Goal: Contribute content

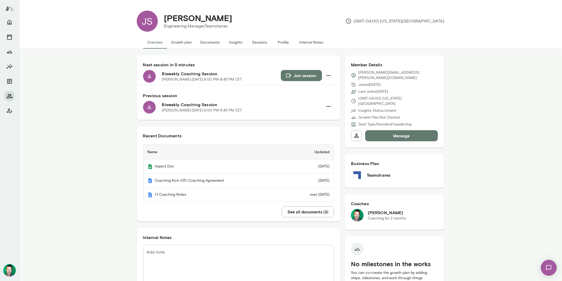
click at [301, 212] on button "See all documents ( 3 )" at bounding box center [308, 211] width 52 height 11
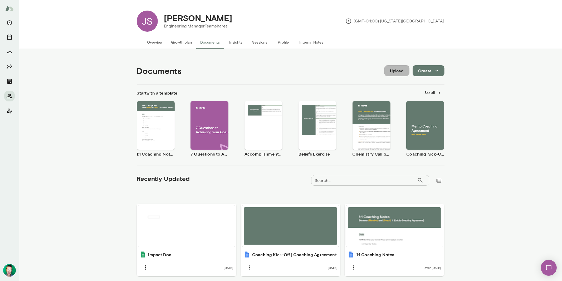
click at [394, 71] on button "Upload" at bounding box center [397, 70] width 25 height 11
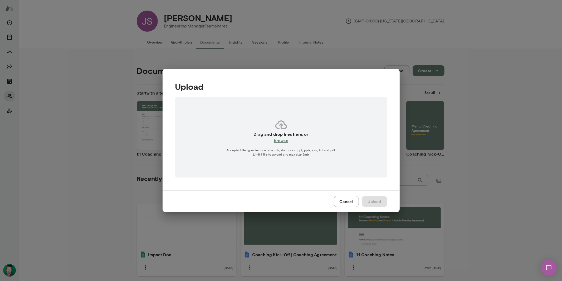
click at [283, 142] on h6 "browse" at bounding box center [281, 140] width 15 height 6
type input "**********"
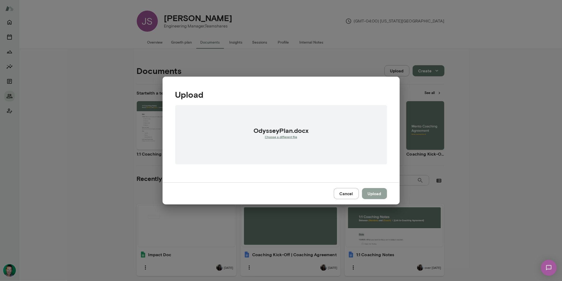
click at [372, 194] on button "Upload" at bounding box center [374, 193] width 25 height 11
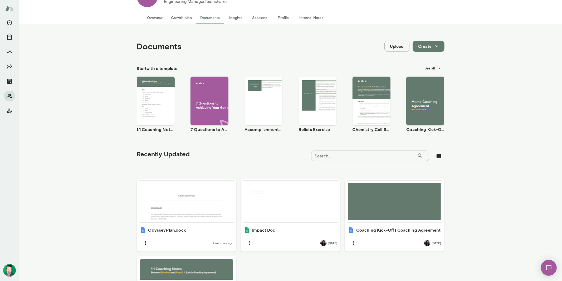
scroll to position [24, 0]
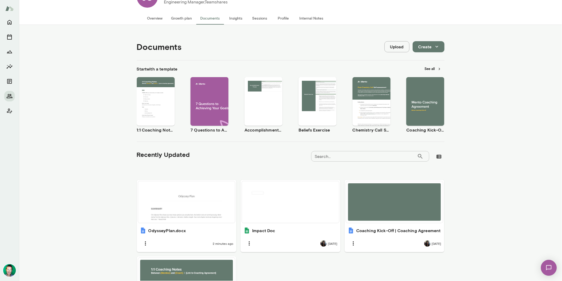
click at [398, 46] on button "Upload" at bounding box center [397, 46] width 25 height 11
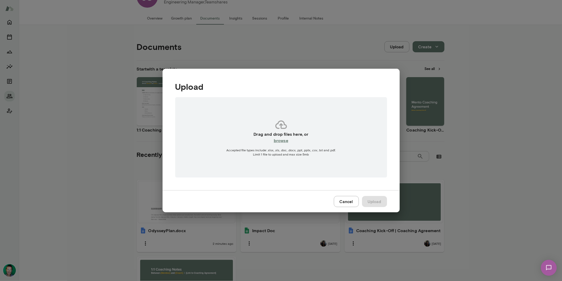
click at [285, 141] on h6 "browse" at bounding box center [281, 140] width 15 height 6
type input "**********"
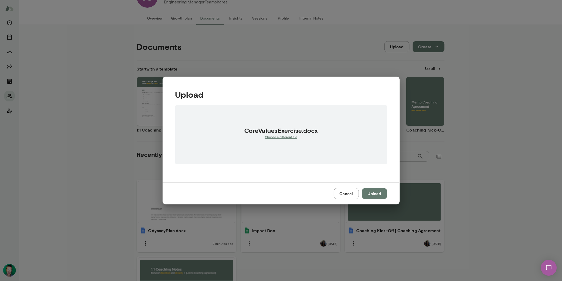
click at [374, 195] on button "Upload" at bounding box center [374, 193] width 25 height 11
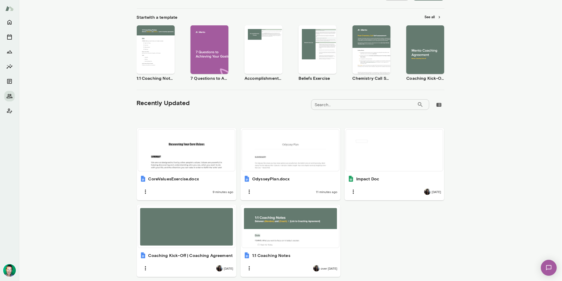
scroll to position [78, 0]
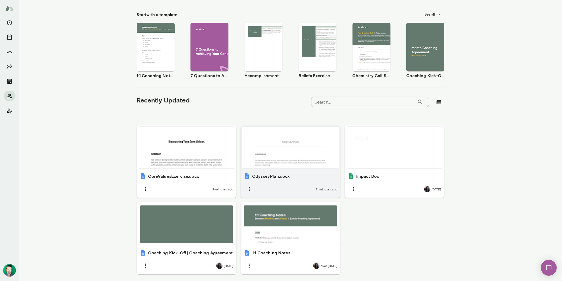
click at [279, 153] on div at bounding box center [290, 147] width 93 height 37
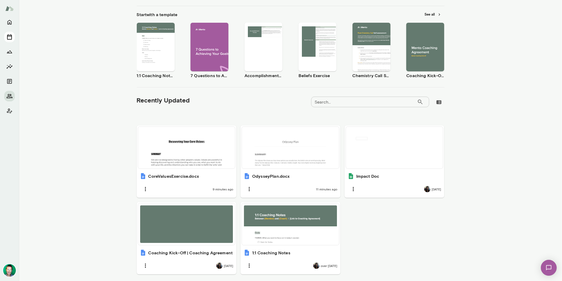
scroll to position [0, 0]
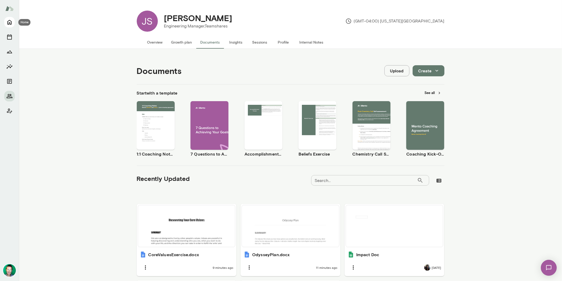
click at [9, 22] on icon "Home" at bounding box center [9, 22] width 4 height 5
